Goal: Task Accomplishment & Management: Use online tool/utility

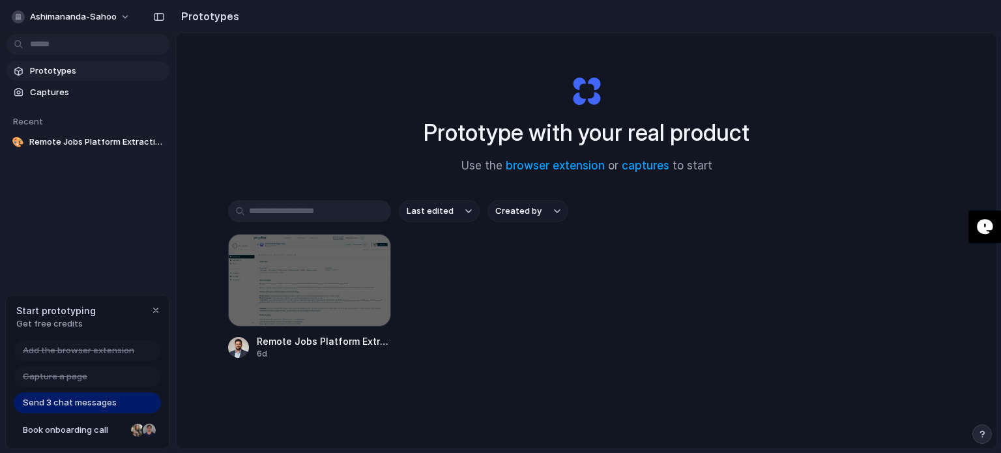
click at [67, 74] on span "Prototypes" at bounding box center [97, 71] width 134 height 13
click at [331, 288] on div at bounding box center [309, 280] width 163 height 93
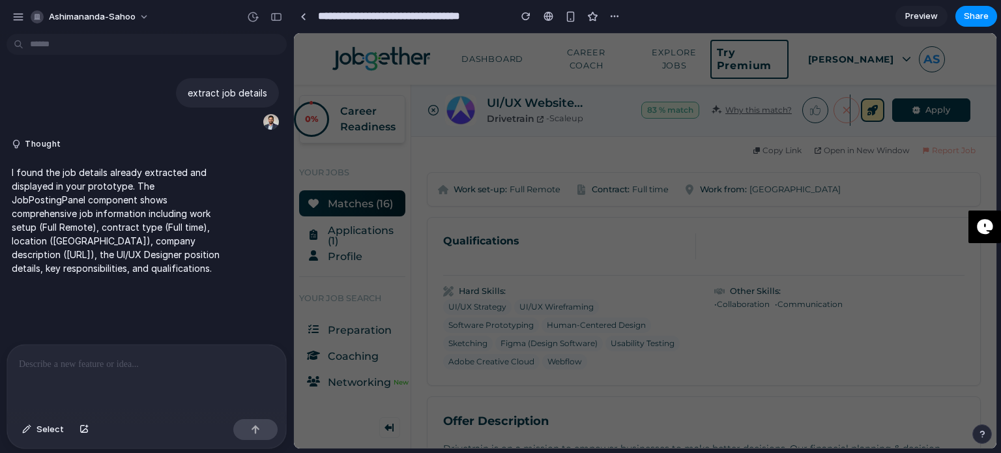
click at [535, 295] on div at bounding box center [645, 240] width 703 height 415
click at [927, 15] on span "Preview" at bounding box center [922, 16] width 33 height 13
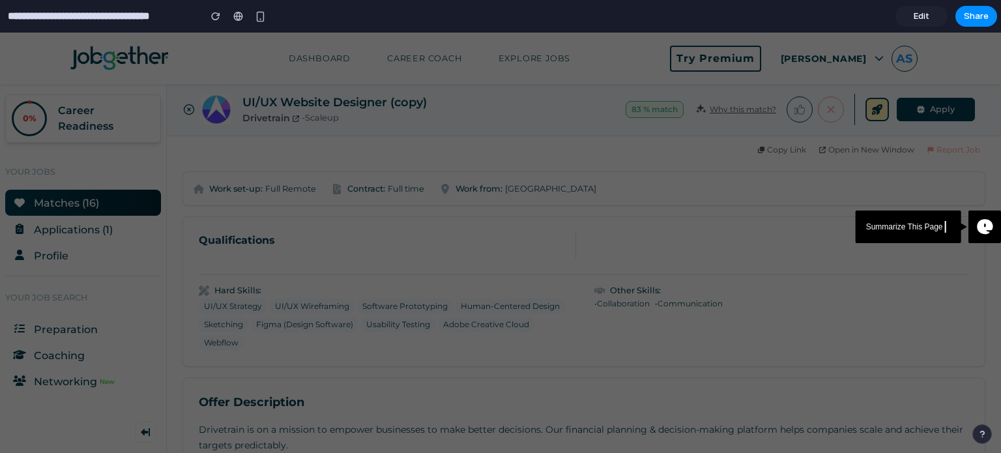
click at [926, 17] on span "Edit" at bounding box center [922, 16] width 16 height 13
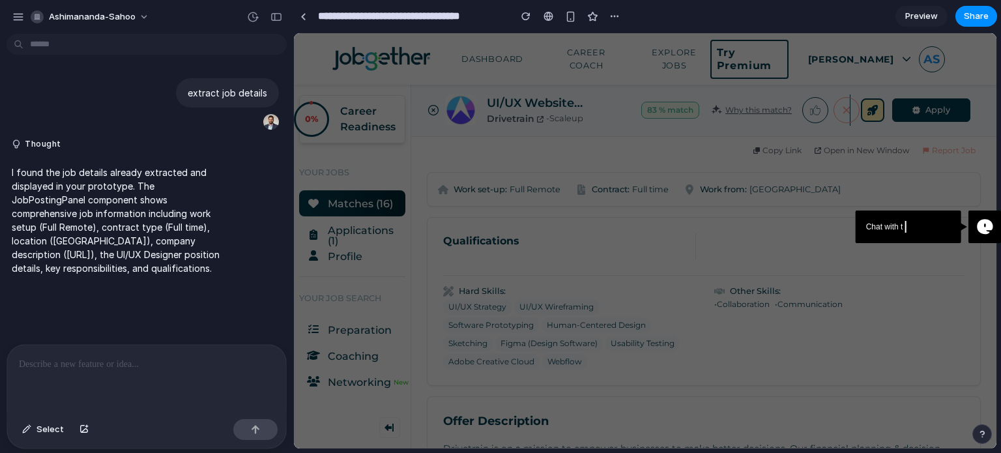
click at [374, 106] on div at bounding box center [645, 240] width 703 height 415
click at [434, 107] on div at bounding box center [645, 240] width 703 height 415
click at [138, 15] on button "ashimananda-sahoo" at bounding box center [90, 17] width 130 height 21
click at [138, 16] on button "ashimananda-sahoo" at bounding box center [90, 17] width 130 height 21
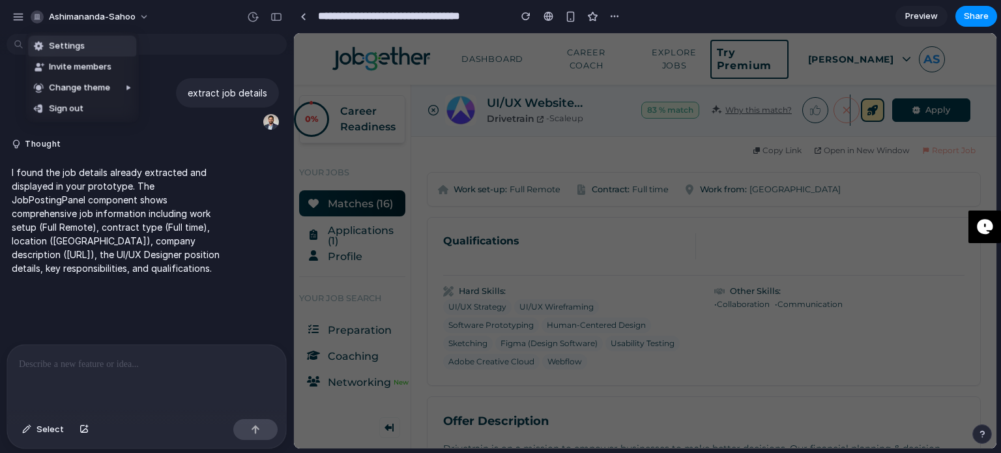
click at [18, 10] on div "Settings Invite members Change theme Sign out" at bounding box center [500, 226] width 1001 height 453
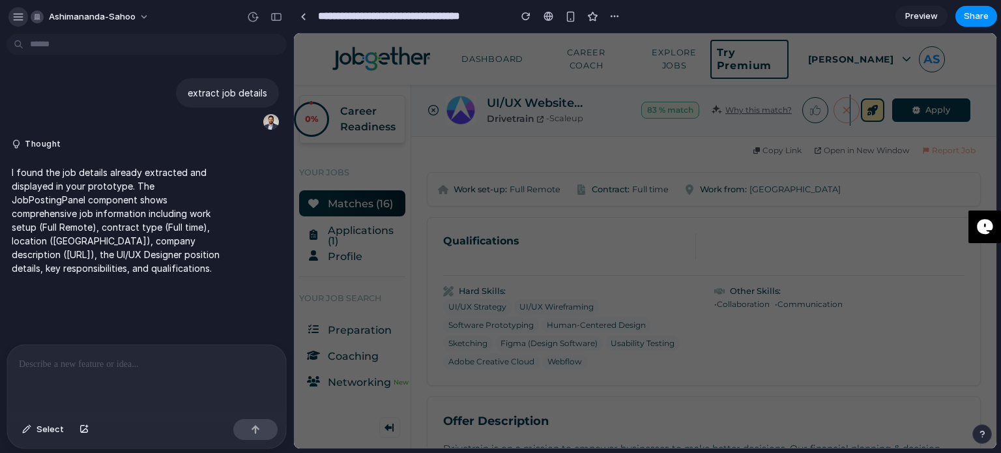
click at [19, 13] on div "button" at bounding box center [18, 17] width 12 height 12
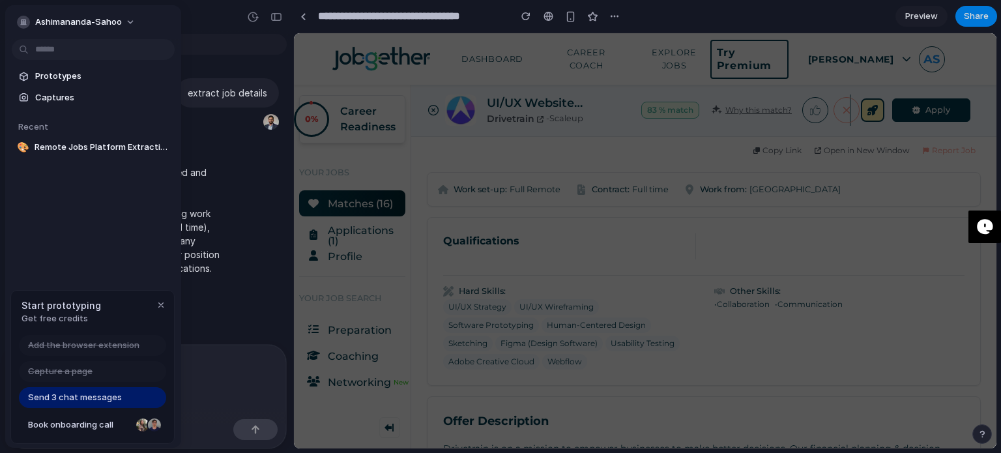
click at [96, 401] on span "Send 3 chat messages" at bounding box center [75, 397] width 94 height 13
click at [164, 307] on div "button" at bounding box center [161, 305] width 10 height 10
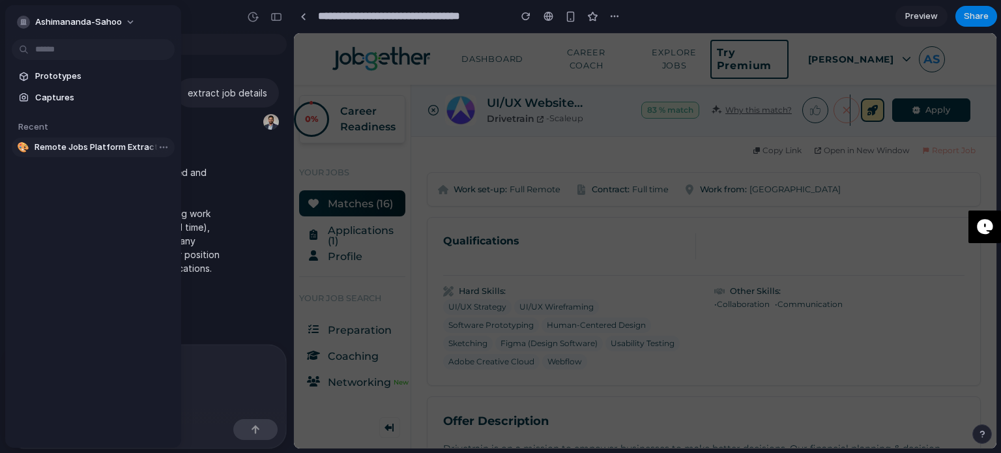
click at [78, 149] on span "Remote Jobs Platform Extraction Tool" at bounding box center [102, 147] width 135 height 13
click at [64, 72] on span "Prototypes" at bounding box center [102, 76] width 134 height 13
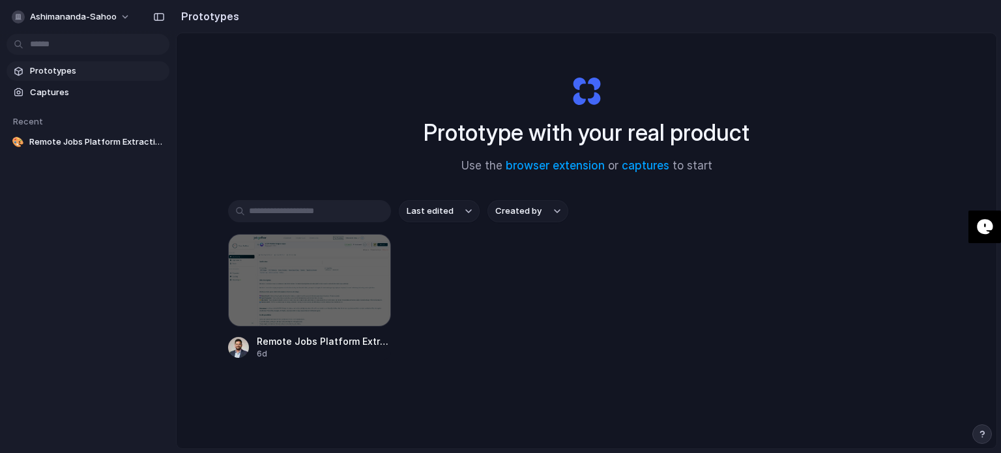
drag, startPoint x: 422, startPoint y: 128, endPoint x: 519, endPoint y: 136, distance: 97.4
click at [519, 136] on h1 "Prototype with your real product" at bounding box center [587, 132] width 326 height 35
click at [540, 166] on link "browser extension" at bounding box center [555, 165] width 99 height 13
